Goal: Task Accomplishment & Management: Use online tool/utility

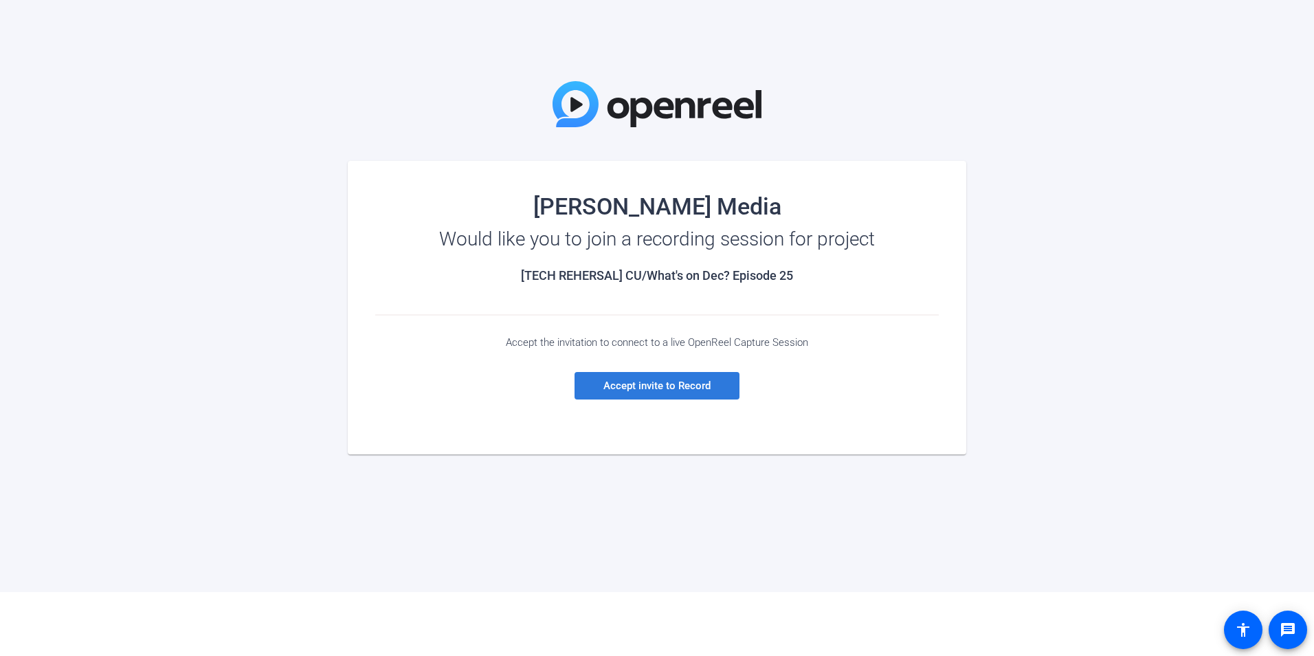
click at [652, 383] on span "Accept invite to Record" at bounding box center [656, 385] width 107 height 12
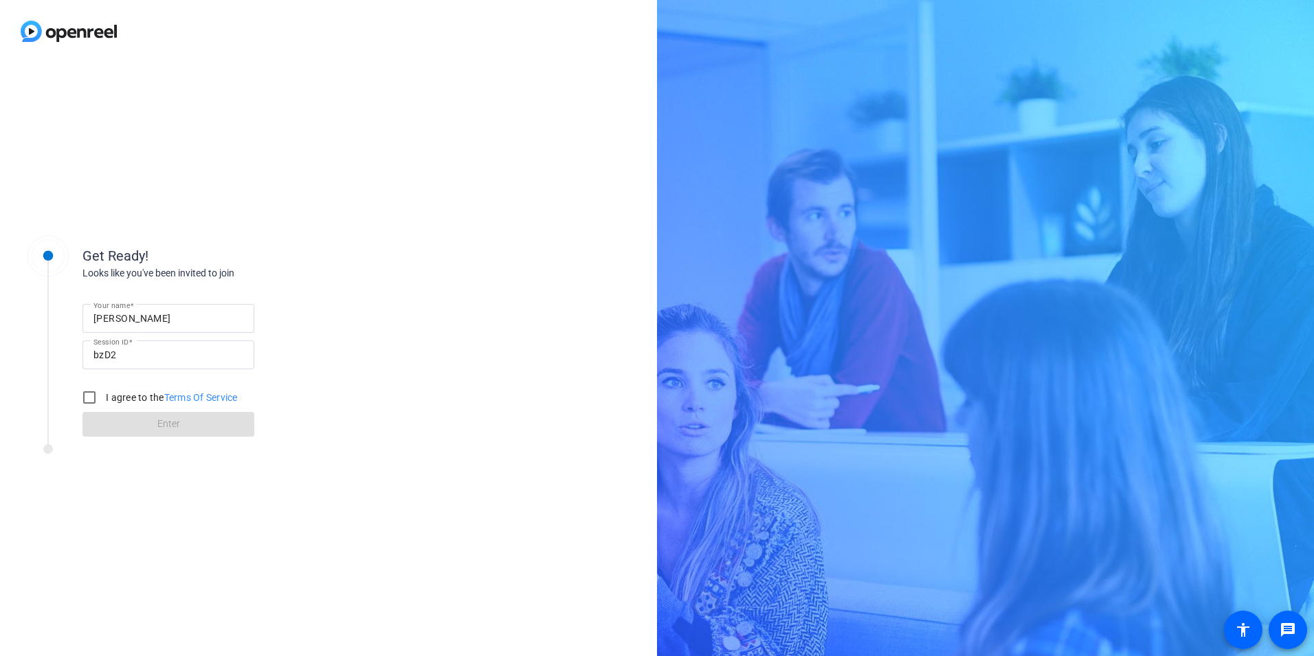
click at [144, 318] on input "Matthew" at bounding box center [168, 318] width 150 height 16
type input "Matthew Studley"
click at [90, 396] on input "I agree to the Terms Of Service" at bounding box center [89, 397] width 27 height 27
checkbox input "true"
click at [166, 430] on span "Enter" at bounding box center [168, 424] width 23 height 14
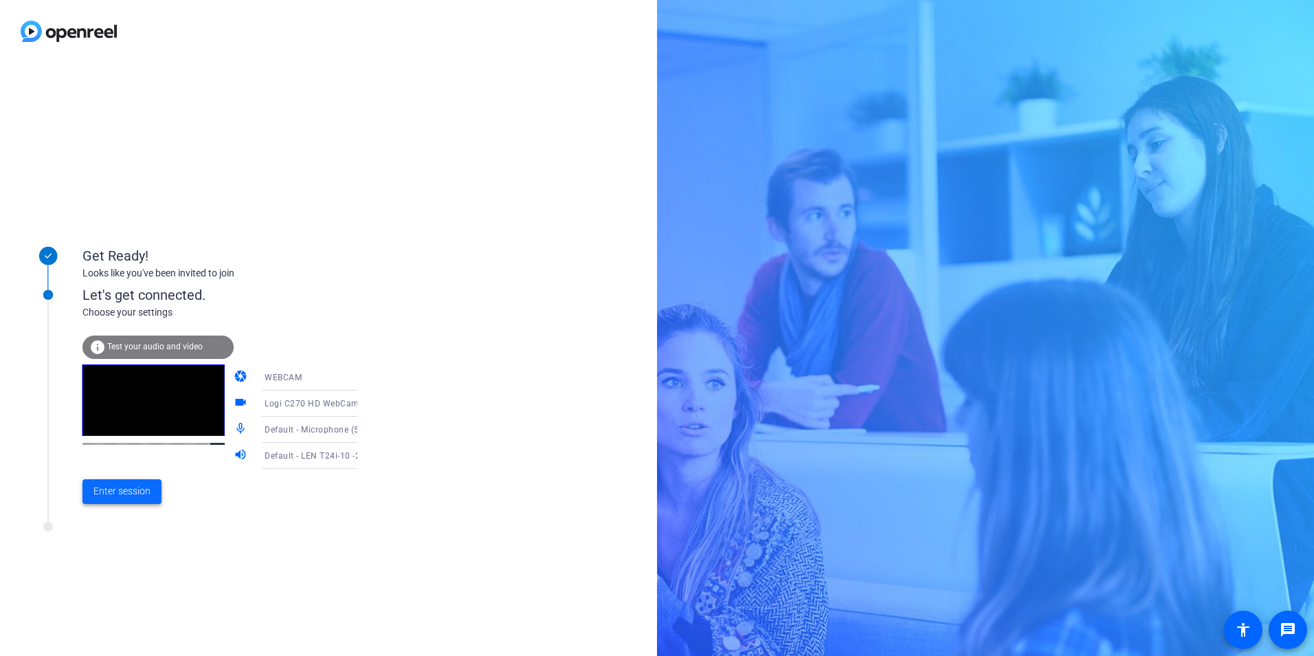
click at [132, 489] on span "Enter session" at bounding box center [121, 491] width 57 height 14
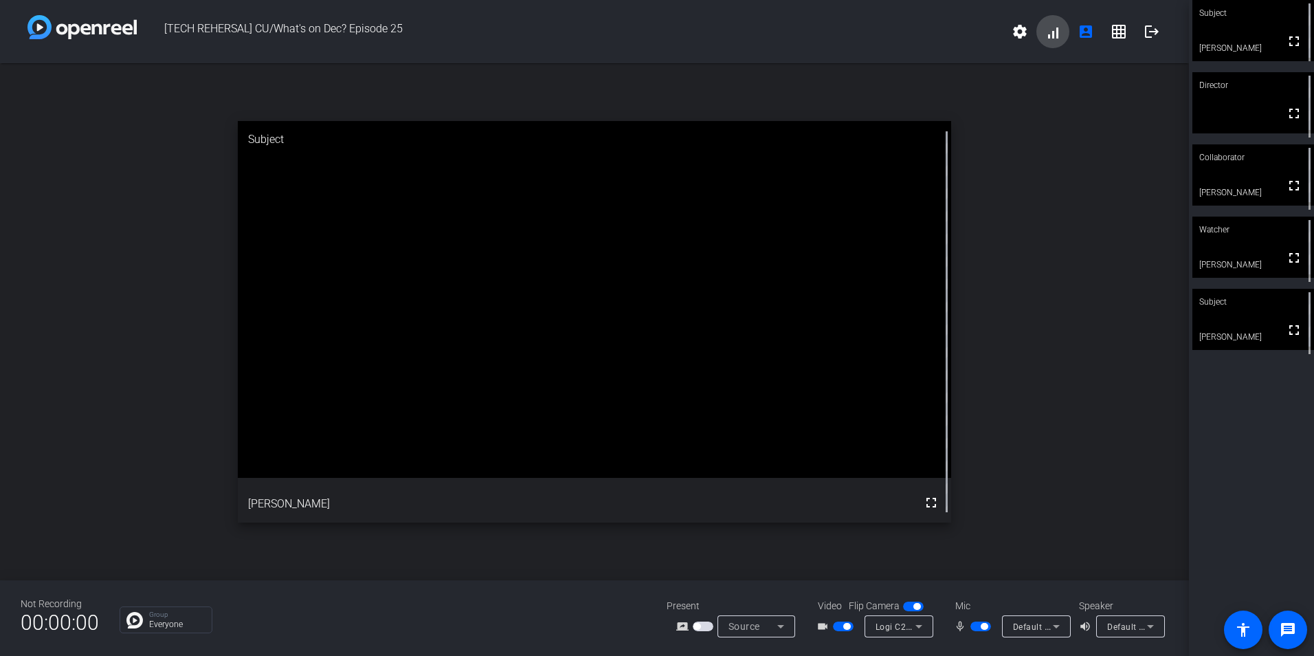
click at [1056, 35] on span at bounding box center [1053, 31] width 33 height 33
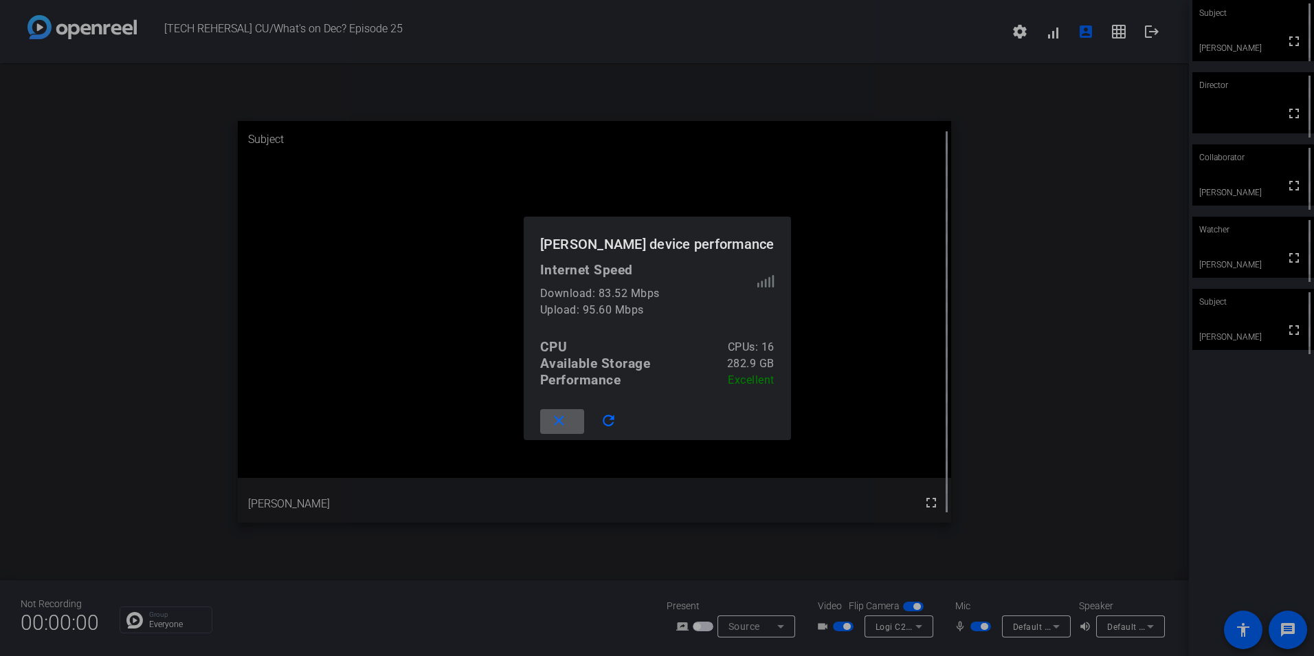
click at [1074, 177] on div at bounding box center [657, 328] width 1314 height 656
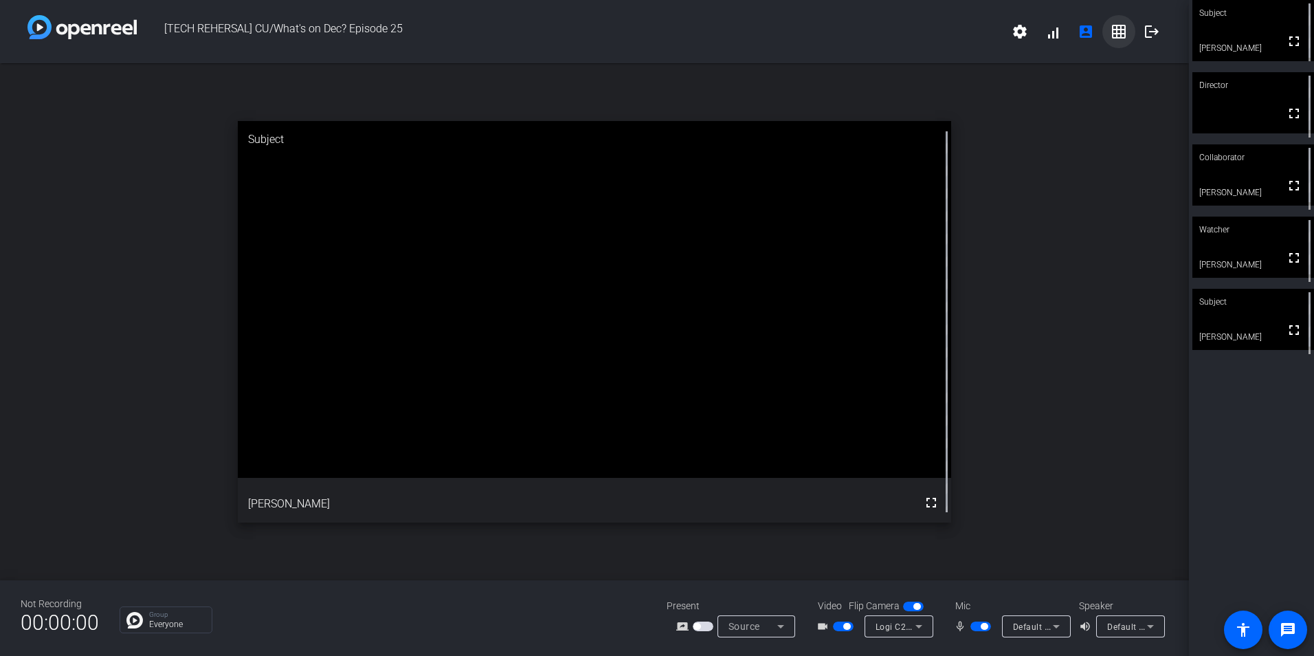
click at [1116, 31] on mat-icon "grid_on" at bounding box center [1119, 31] width 16 height 16
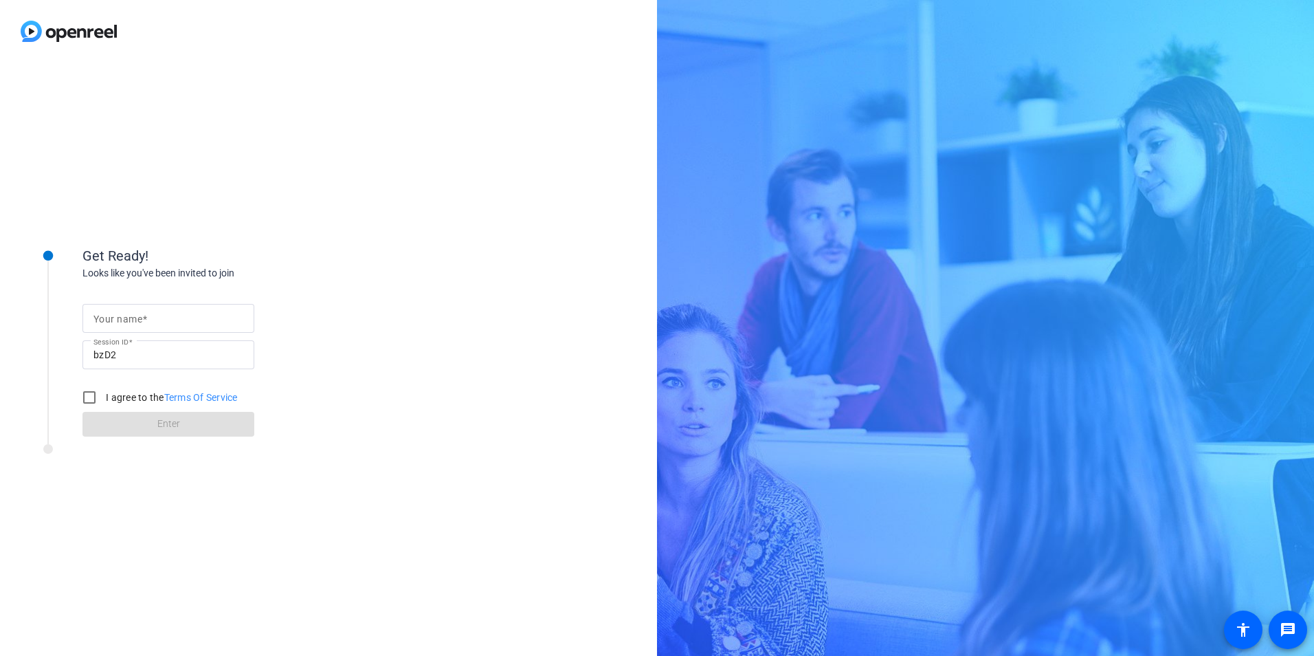
click at [117, 320] on mat-label "Your name" at bounding box center [117, 318] width 49 height 11
click at [117, 320] on input "Your name" at bounding box center [168, 318] width 150 height 16
